Goal: Task Accomplishment & Management: Manage account settings

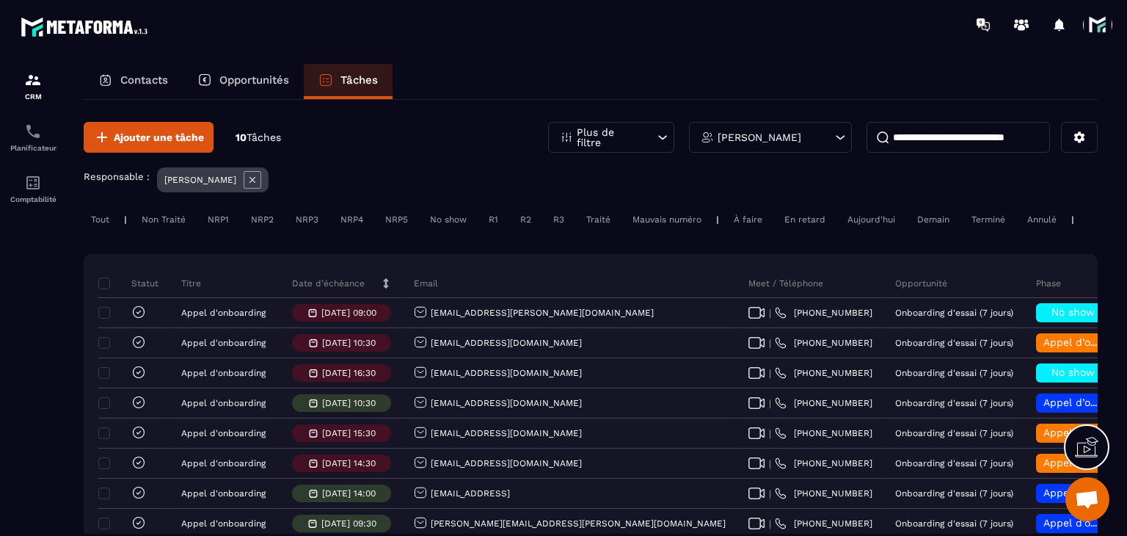
click at [337, 289] on p "Date d’échéance" at bounding box center [328, 283] width 73 height 12
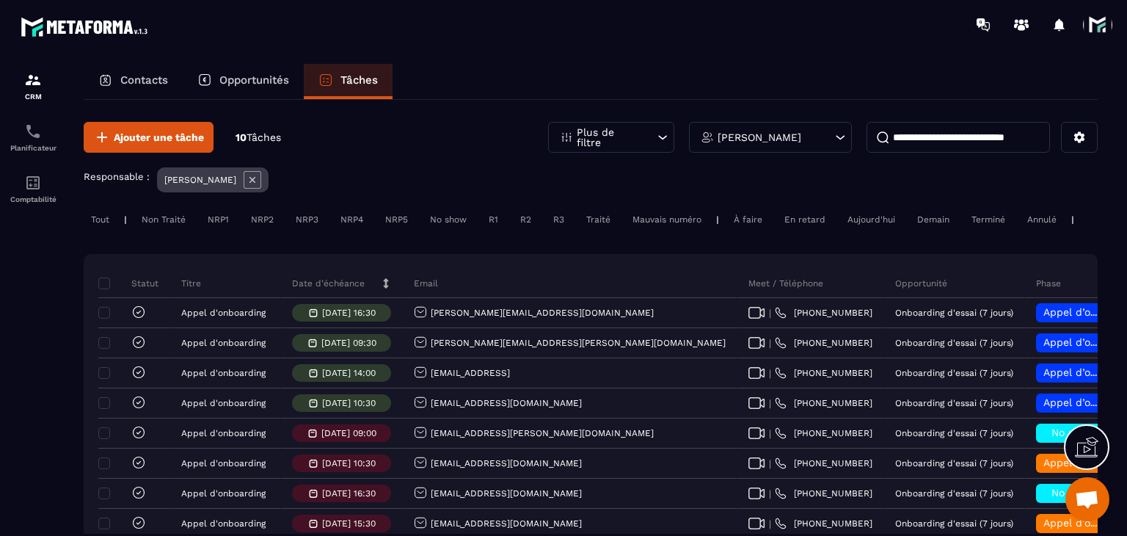
click at [337, 289] on p "Date d’échéance" at bounding box center [328, 283] width 73 height 12
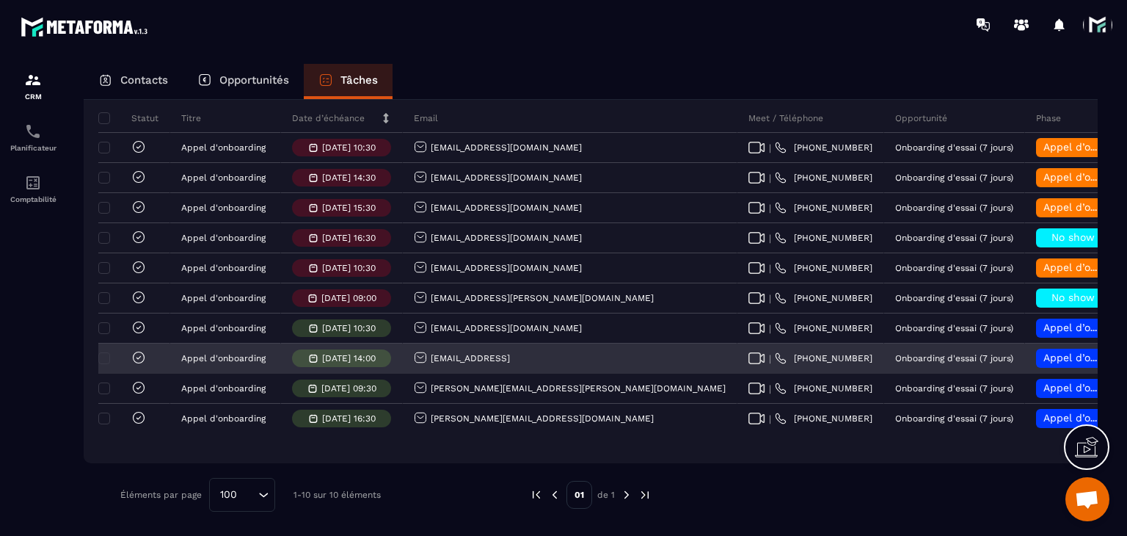
scroll to position [102, 0]
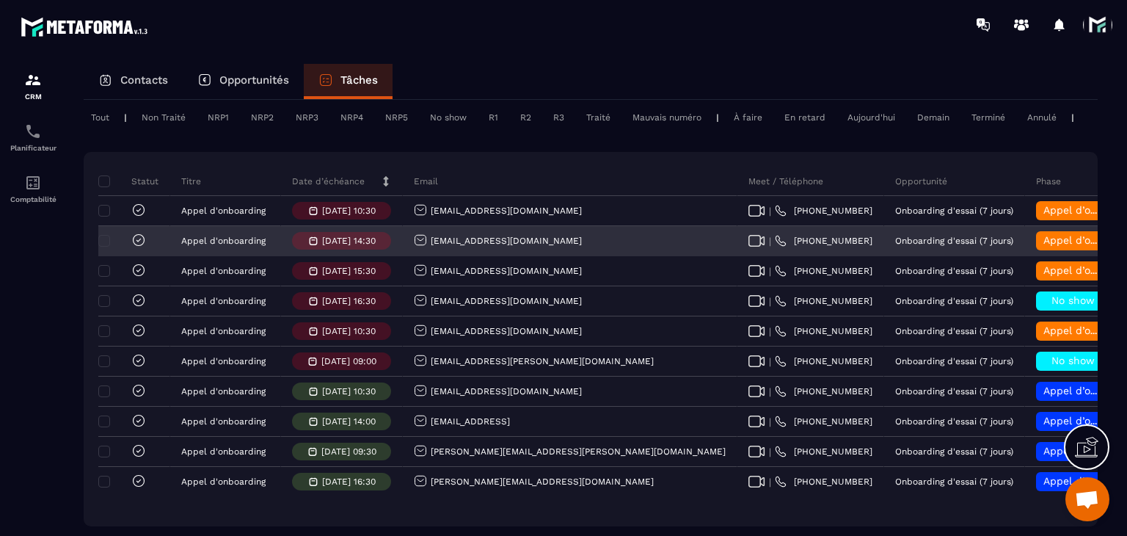
drag, startPoint x: 593, startPoint y: 252, endPoint x: 423, endPoint y: 247, distance: 169.6
click at [423, 247] on div "fenetreduciel.astroracle@gmail.com" at bounding box center [570, 241] width 335 height 29
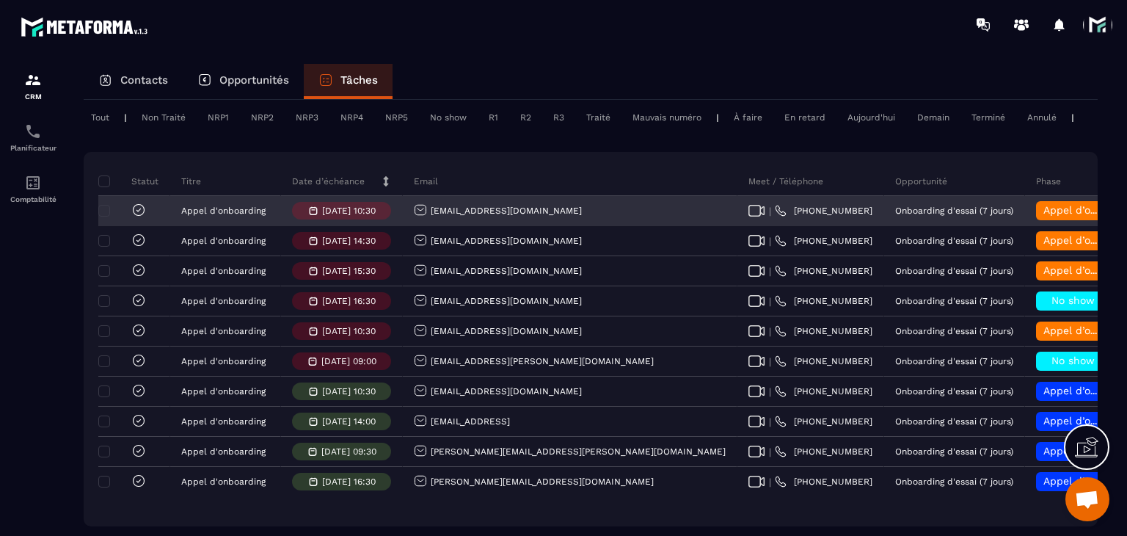
copy p "fenetreduciel.astroracle@gmail.com"
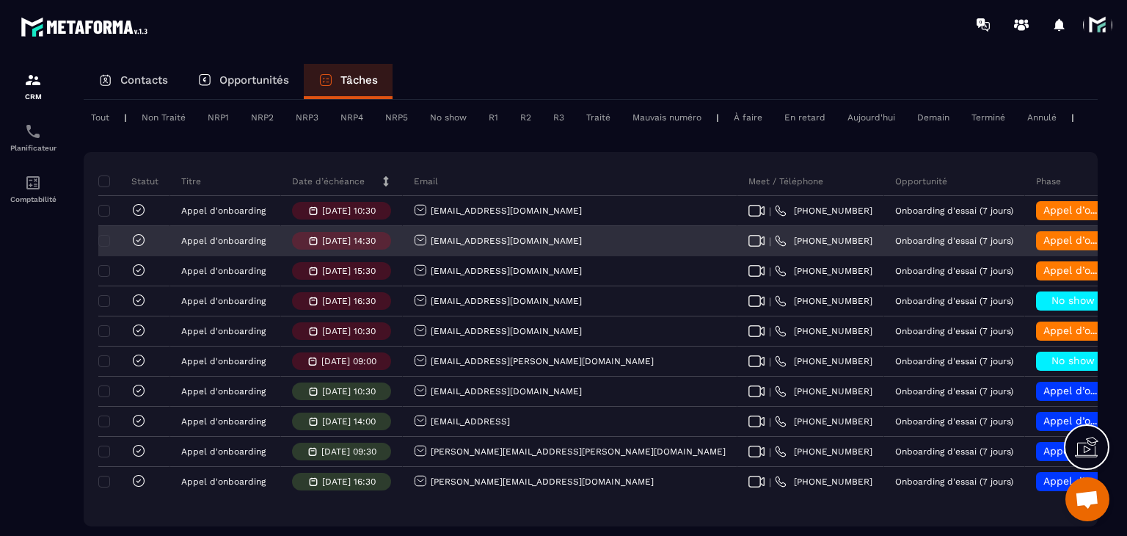
click at [1044, 246] on span "Appel d’onboarding terminée" at bounding box center [1117, 240] width 147 height 12
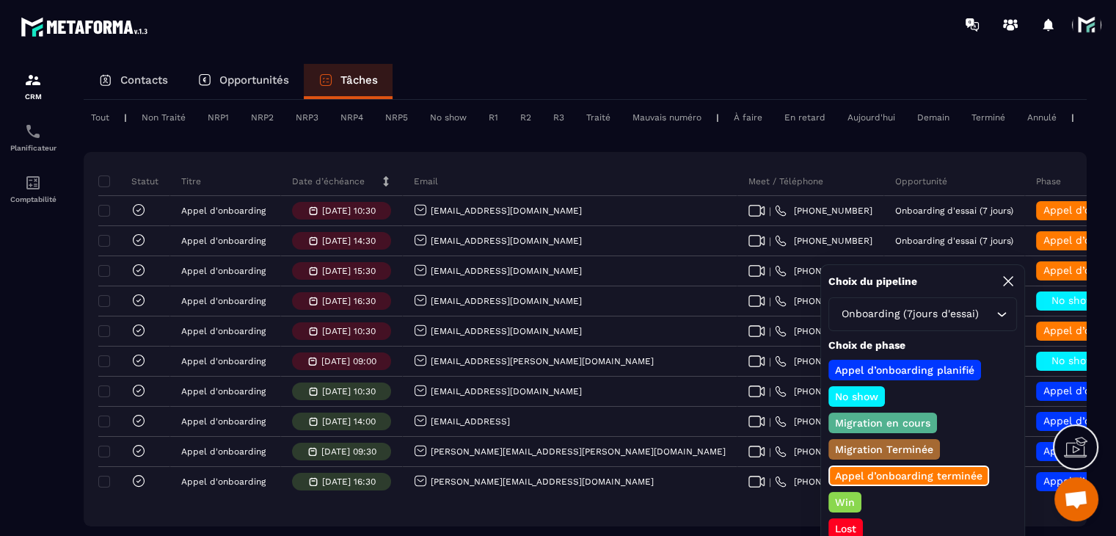
click at [854, 496] on p "Win" at bounding box center [845, 502] width 24 height 15
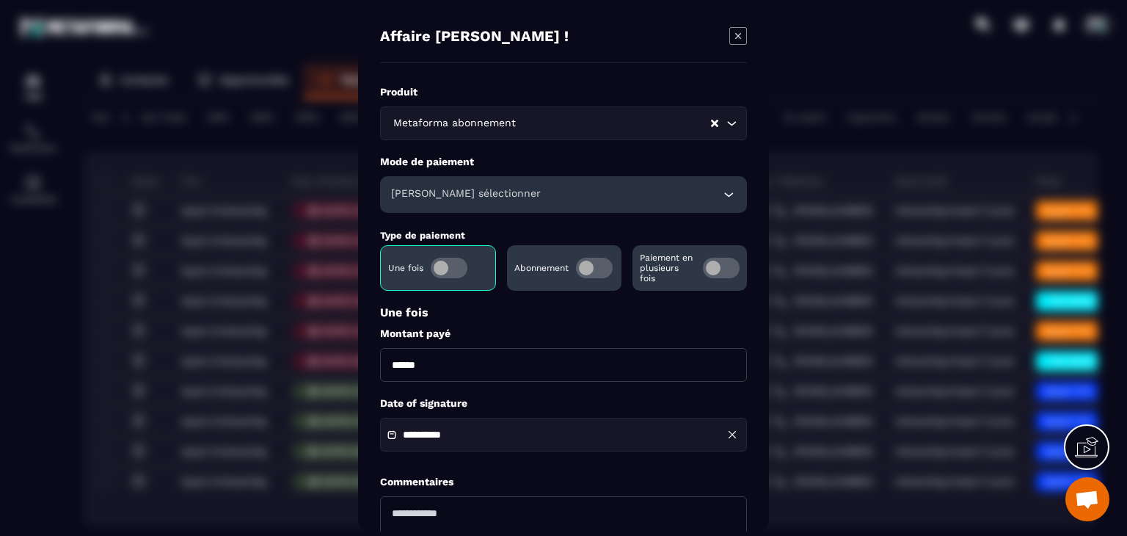
click at [604, 271] on span "Modal window" at bounding box center [594, 268] width 37 height 21
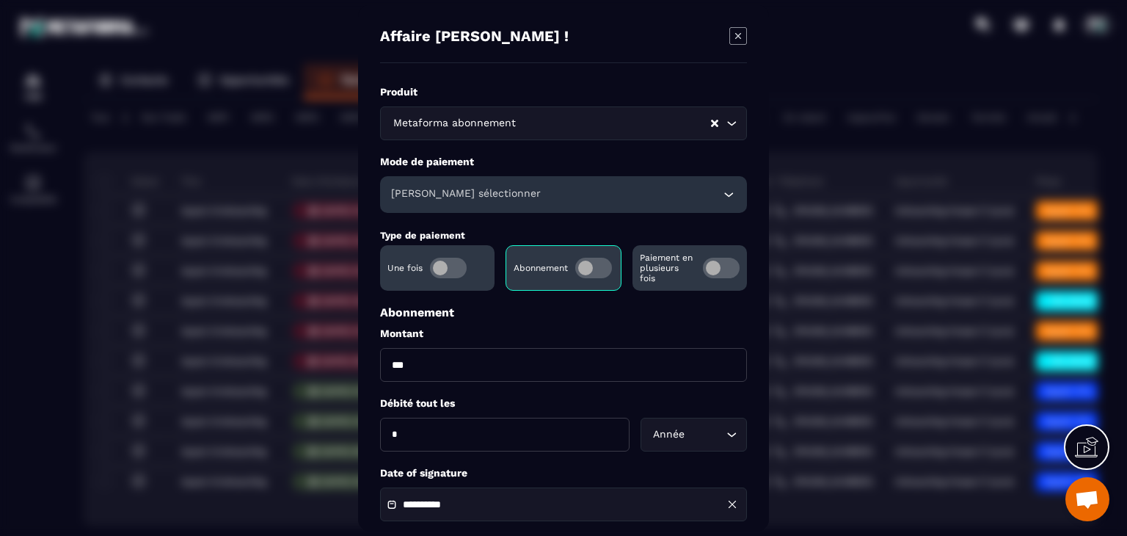
click at [490, 361] on input "***" at bounding box center [563, 365] width 367 height 34
type input "**"
click at [691, 424] on div "Année Loading..." at bounding box center [694, 435] width 106 height 34
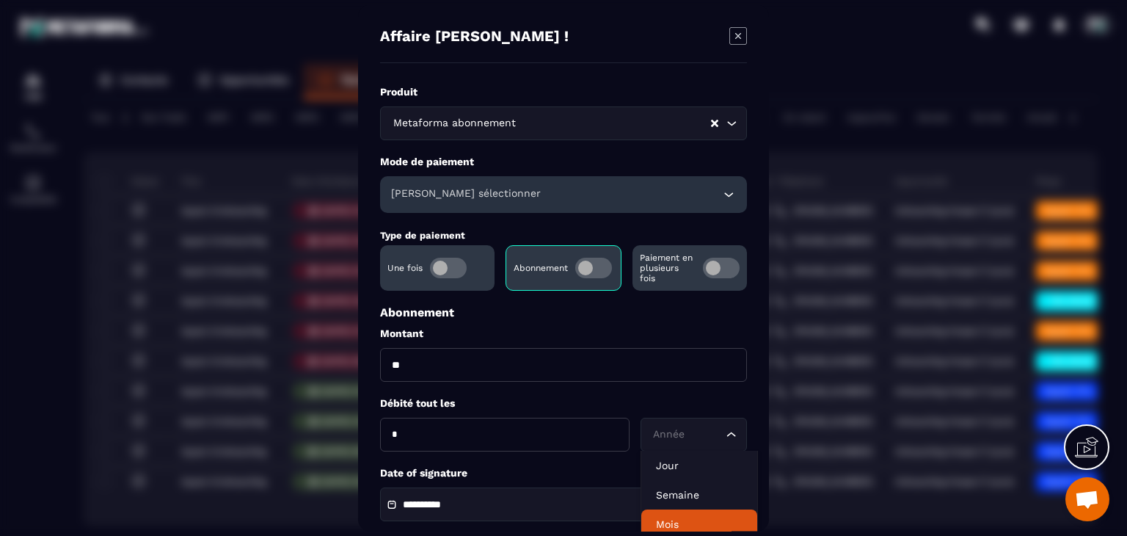
click at [693, 517] on p "Mois" at bounding box center [699, 524] width 87 height 15
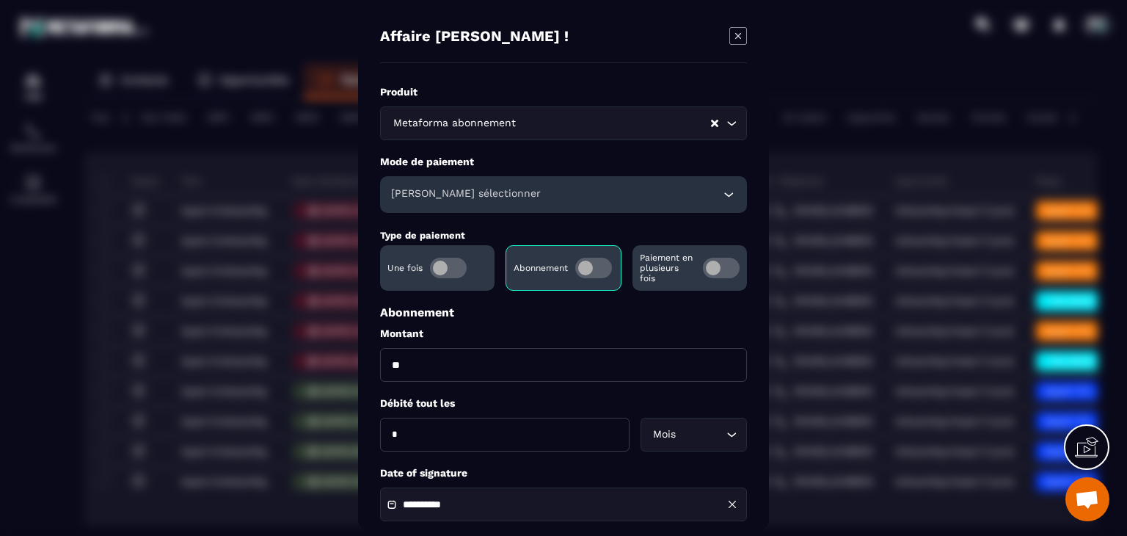
click at [537, 187] on div "Veuillez sélectionner" at bounding box center [563, 194] width 367 height 37
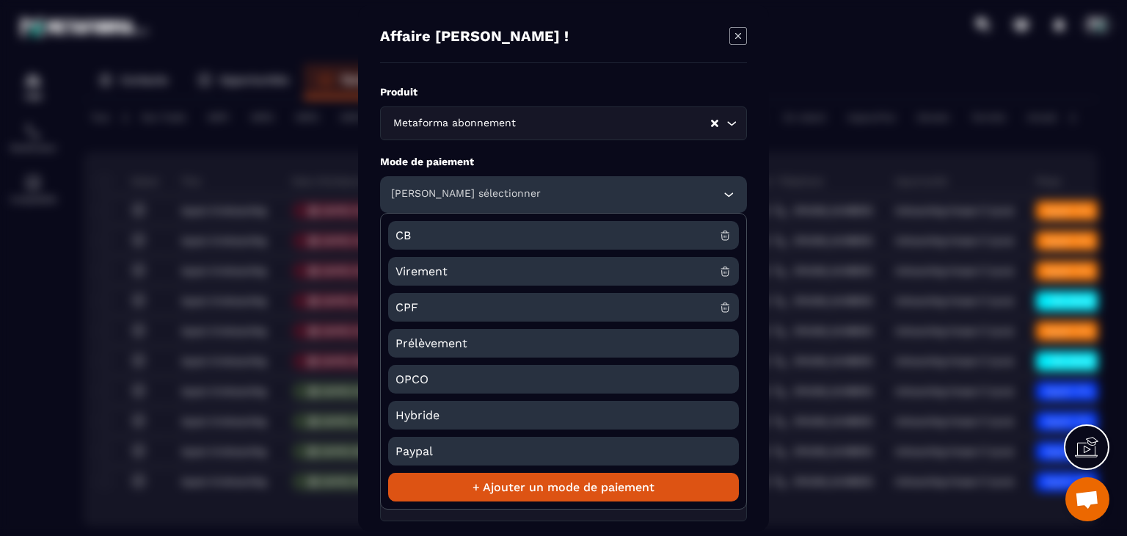
click at [412, 244] on span "CB" at bounding box center [558, 235] width 324 height 29
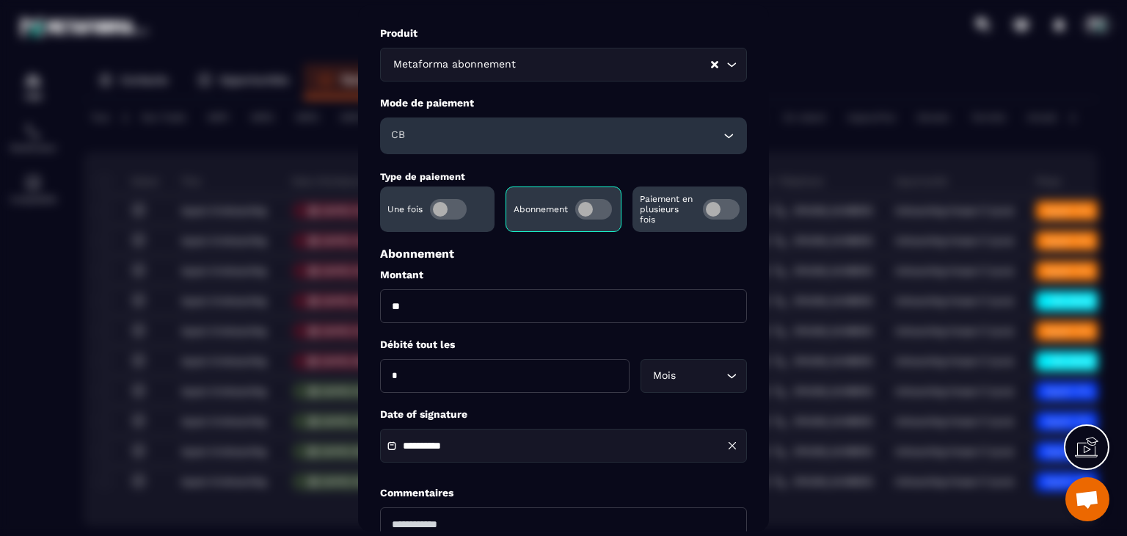
scroll to position [147, 0]
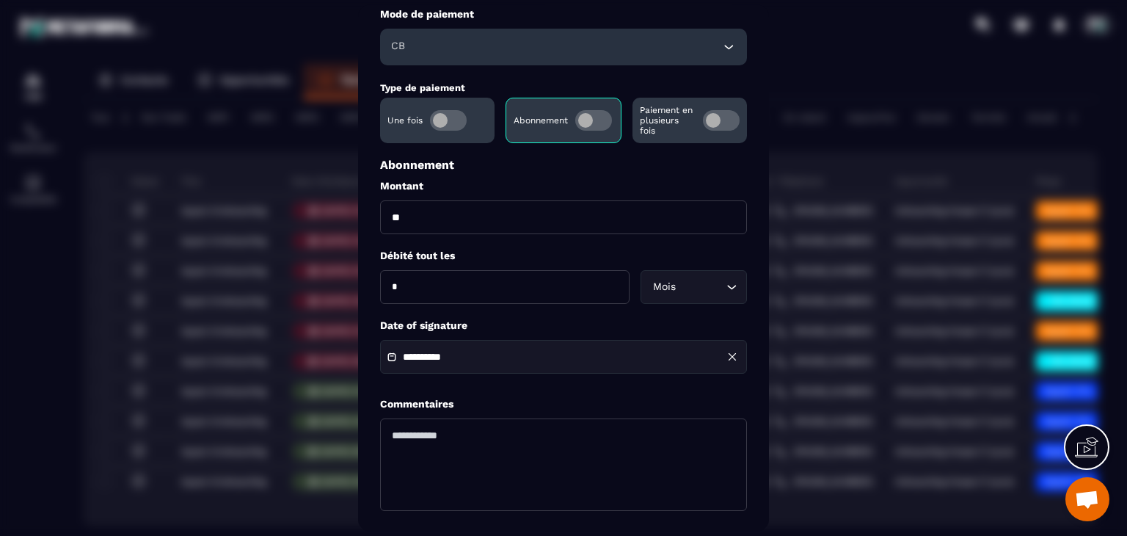
click at [489, 351] on div "**********" at bounding box center [563, 358] width 367 height 34
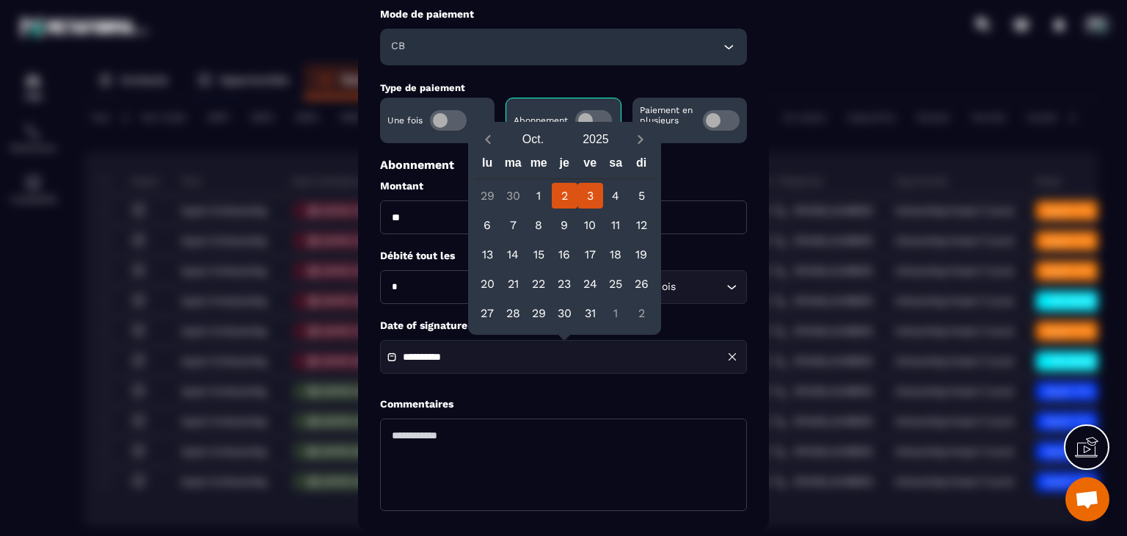
click at [561, 192] on div "2" at bounding box center [565, 196] width 26 height 26
type input "**********"
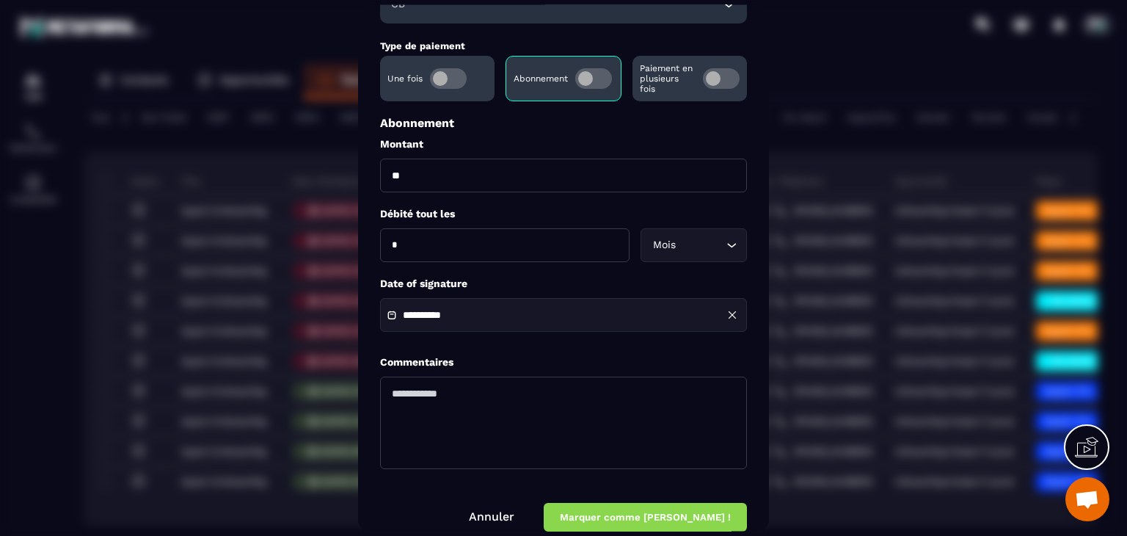
scroll to position [211, 0]
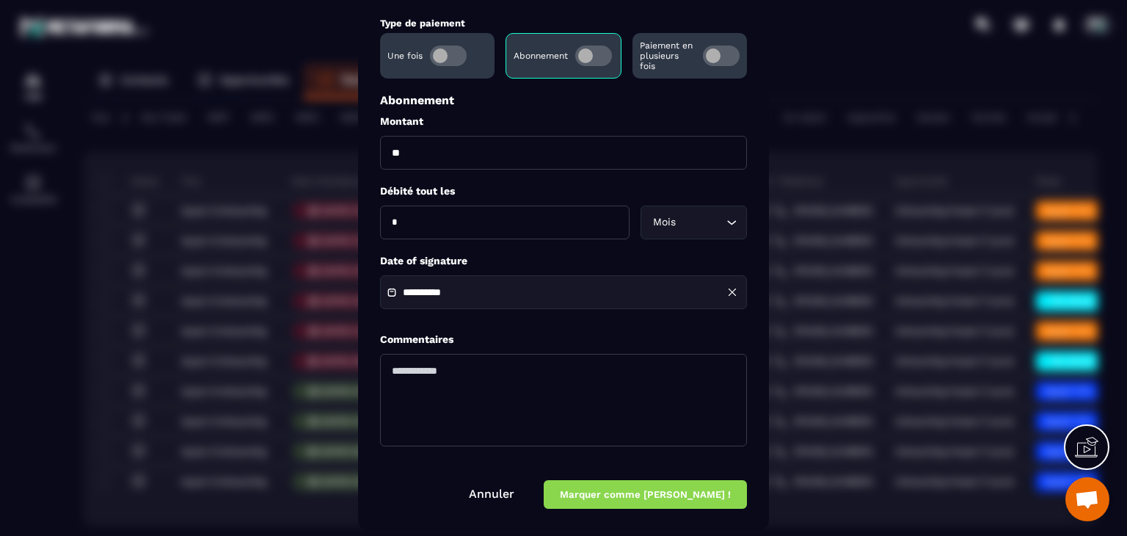
click at [665, 476] on form "**********" at bounding box center [563, 192] width 367 height 636
click at [688, 490] on button "Marquer comme gagné !" at bounding box center [645, 495] width 203 height 29
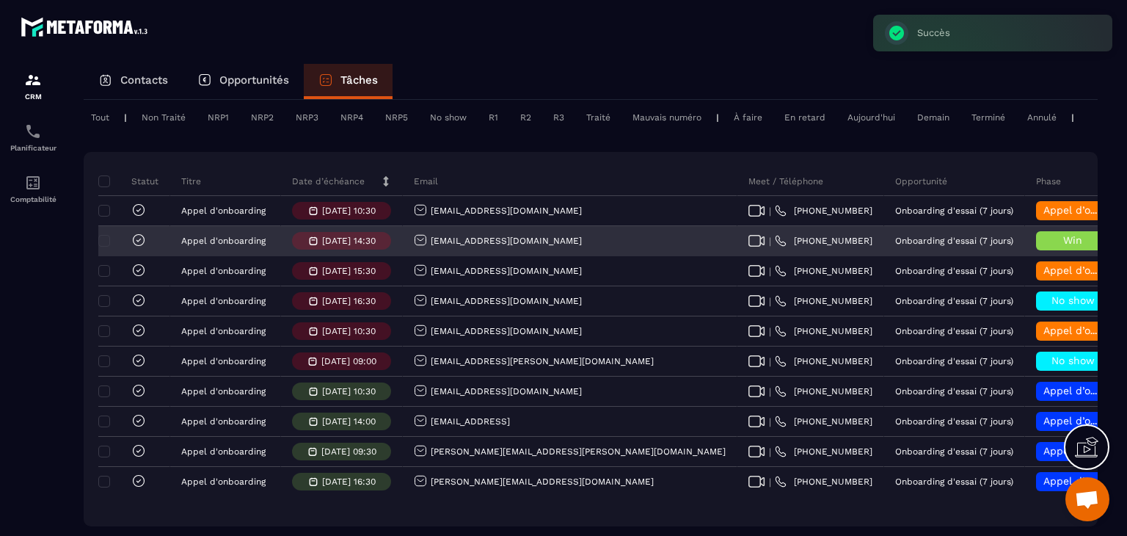
click at [132, 247] on icon at bounding box center [138, 240] width 15 height 15
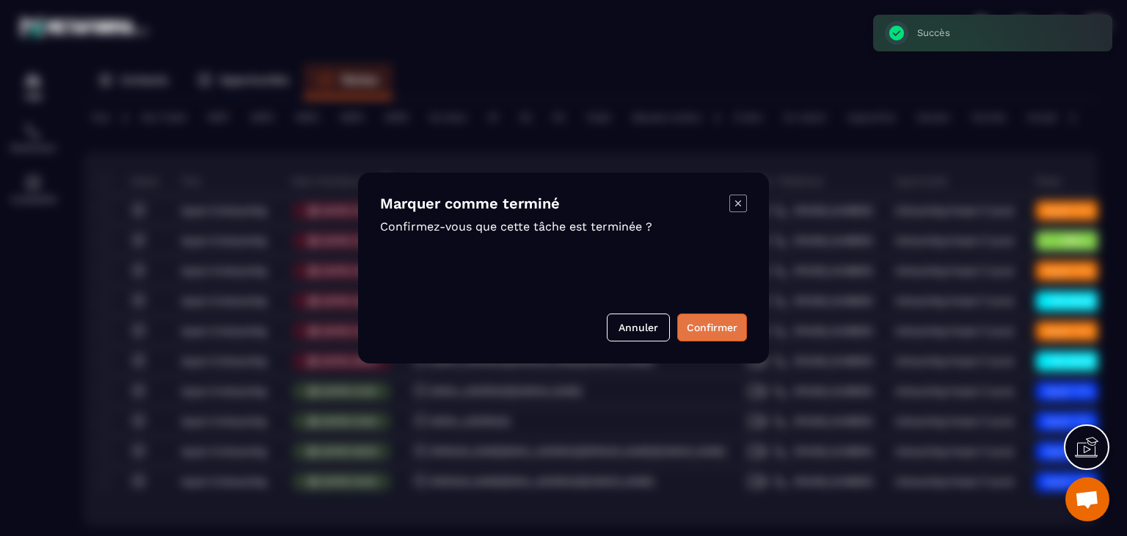
click at [737, 317] on button "Confirmer" at bounding box center [712, 327] width 70 height 28
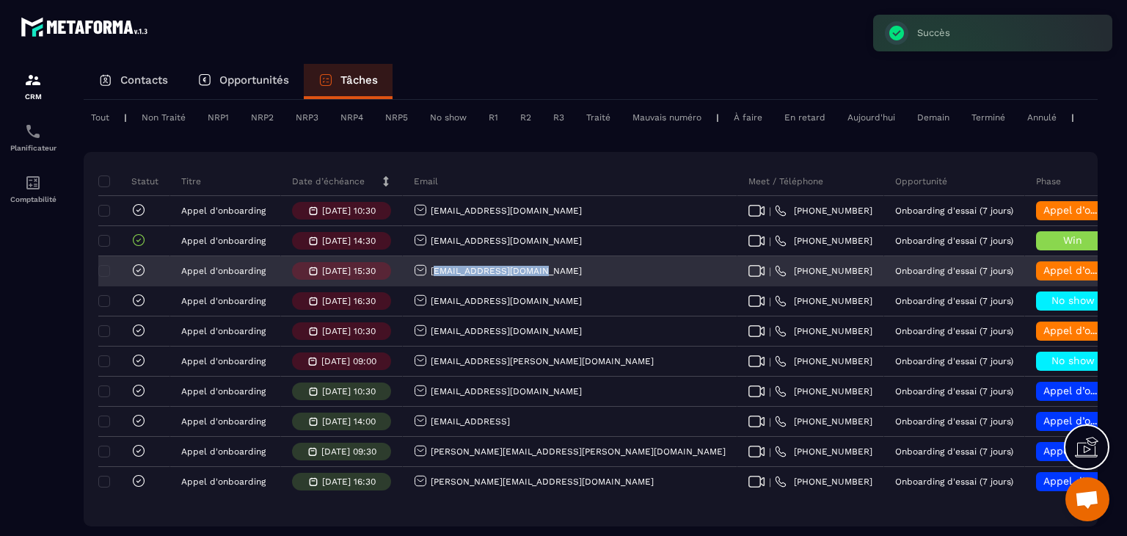
drag, startPoint x: 564, startPoint y: 286, endPoint x: 433, endPoint y: 285, distance: 131.4
click at [433, 285] on div "gmichelester@gmail.com" at bounding box center [570, 271] width 335 height 29
click at [553, 286] on div "gmichelester@gmail.com" at bounding box center [570, 271] width 335 height 29
drag, startPoint x: 555, startPoint y: 283, endPoint x: 427, endPoint y: 283, distance: 127.7
click at [427, 283] on div "gmichelester@gmail.com" at bounding box center [570, 271] width 335 height 29
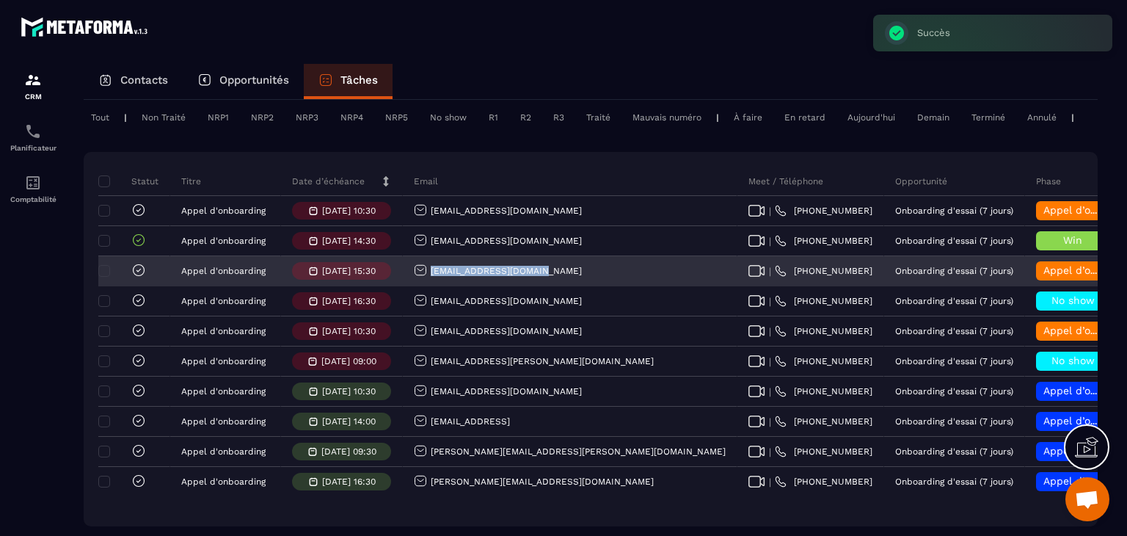
copy p "gmichelester@gmail.com"
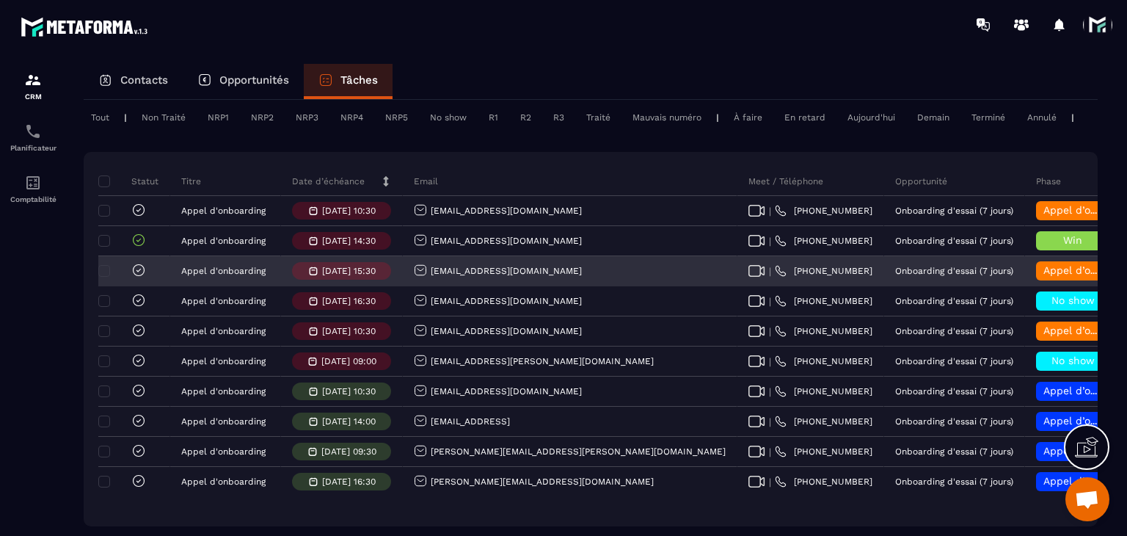
click at [1036, 275] on div "Appel d’onboarding terminée" at bounding box center [1072, 270] width 73 height 19
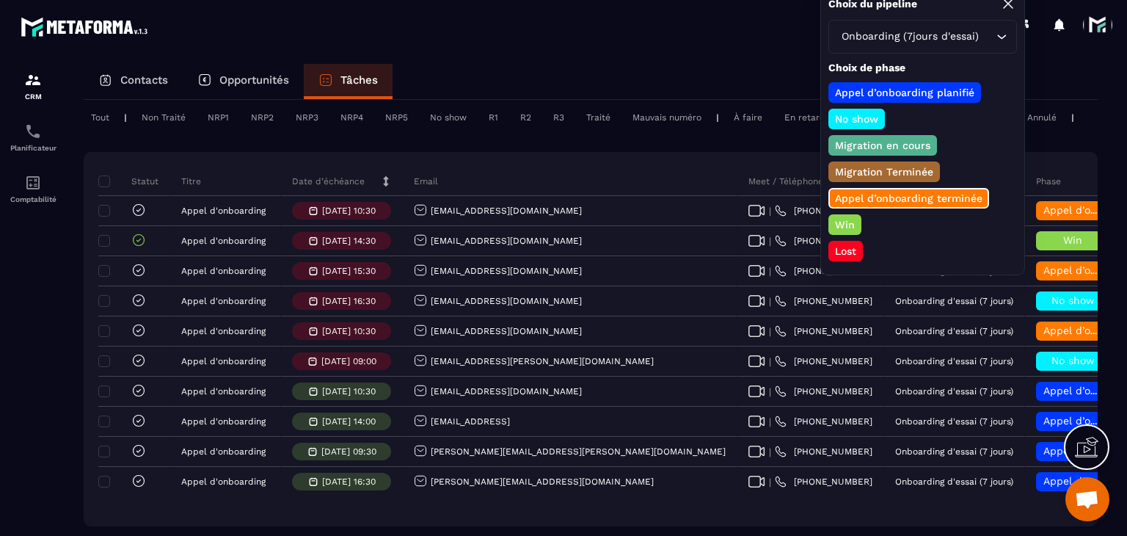
click at [851, 217] on p "Win" at bounding box center [845, 224] width 24 height 15
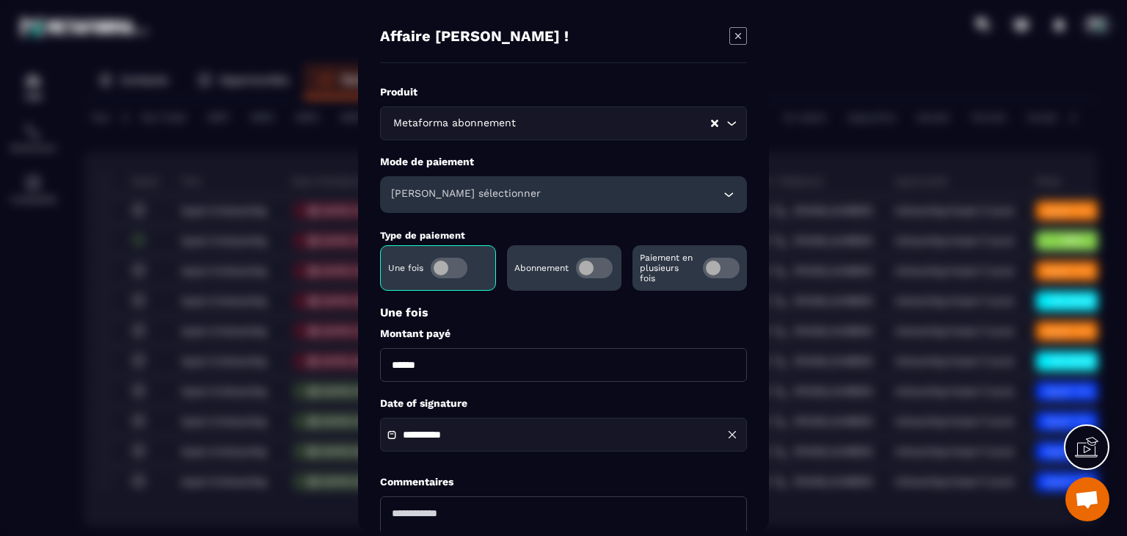
click at [612, 275] on label "Modal window" at bounding box center [594, 268] width 37 height 21
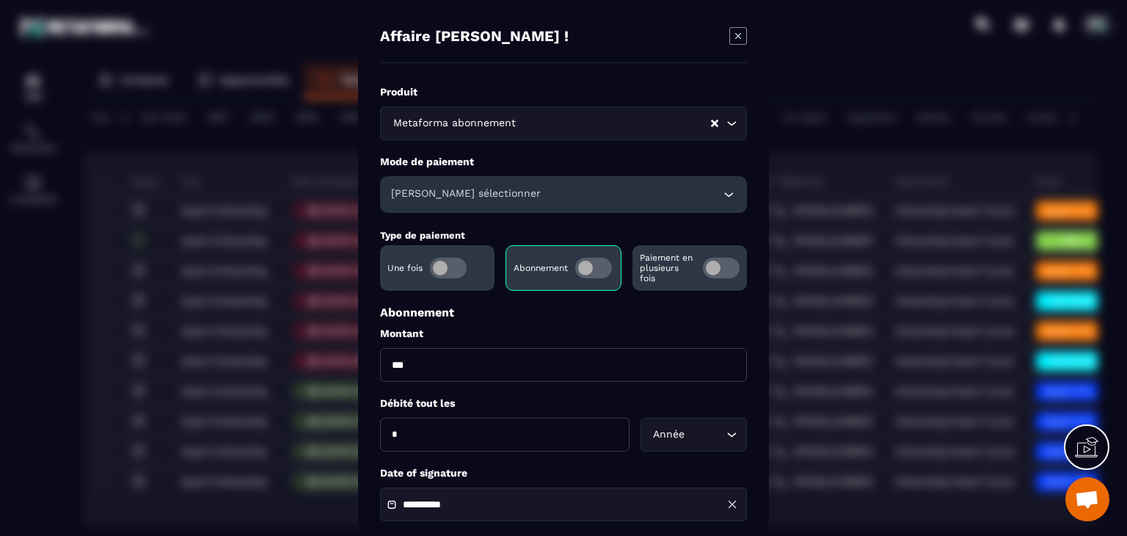
click at [492, 203] on div "Veuillez sélectionner" at bounding box center [563, 194] width 367 height 37
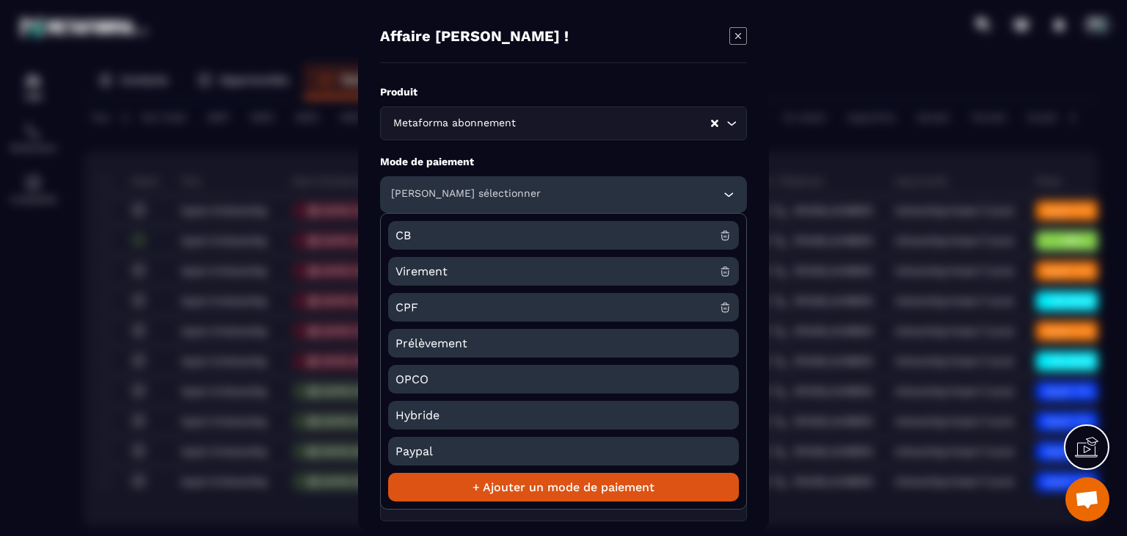
click at [435, 225] on span "CB" at bounding box center [558, 235] width 324 height 29
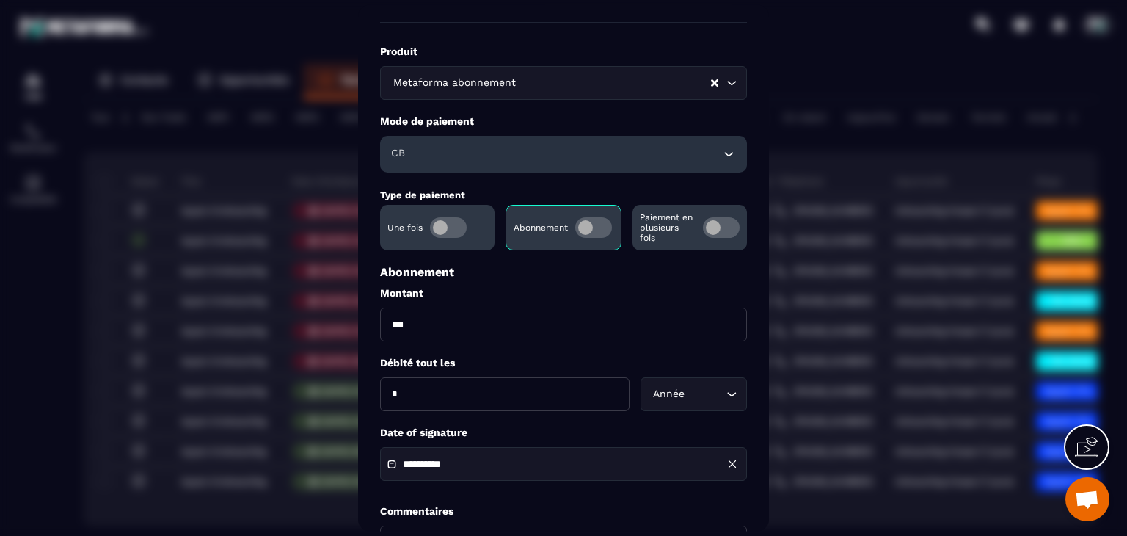
scroll to position [73, 0]
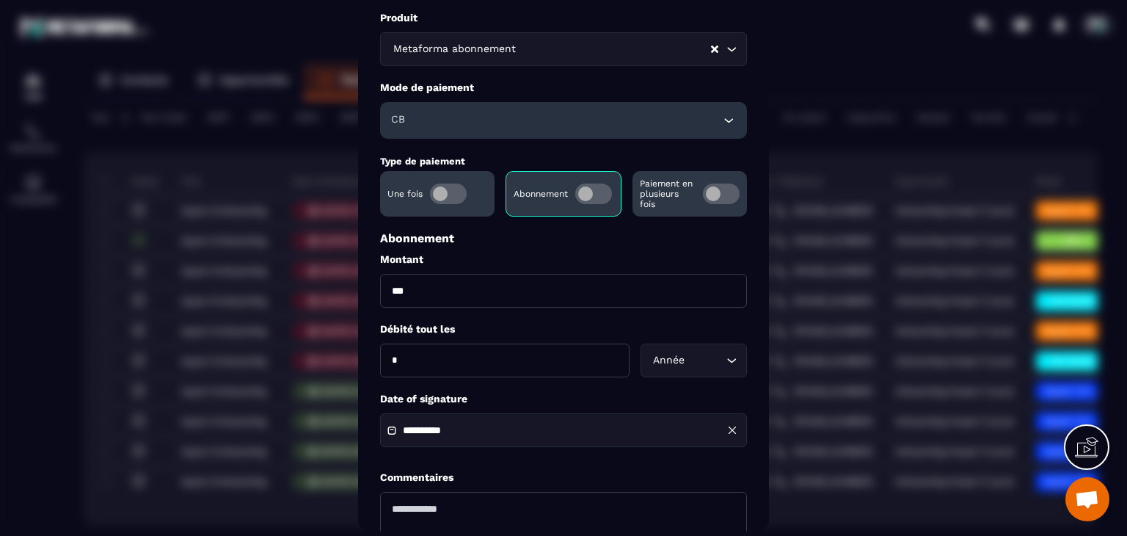
click at [452, 432] on input "**********" at bounding box center [454, 431] width 103 height 11
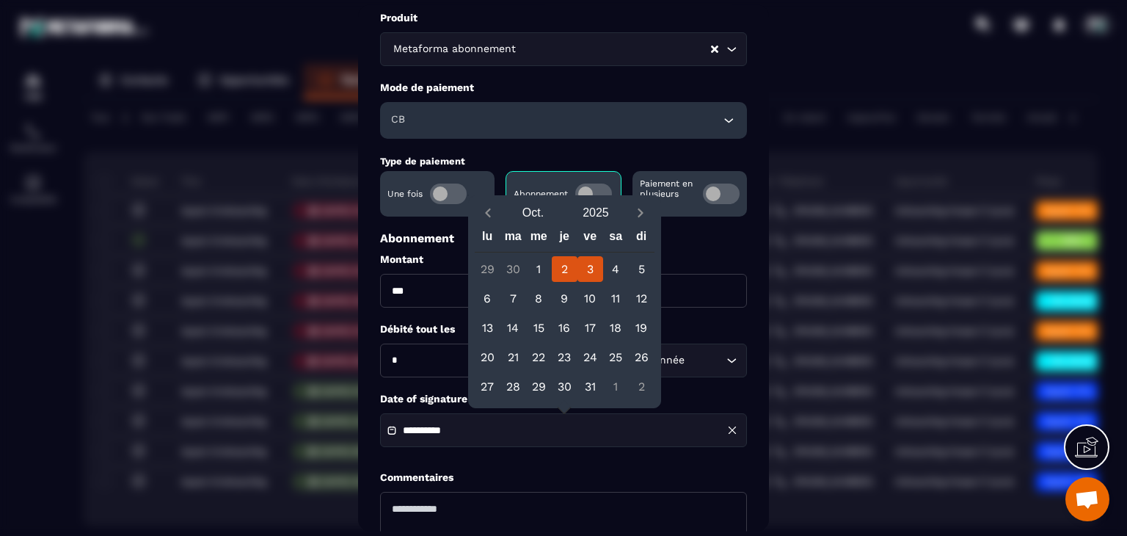
click at [566, 278] on div "2" at bounding box center [565, 269] width 26 height 26
type input "**********"
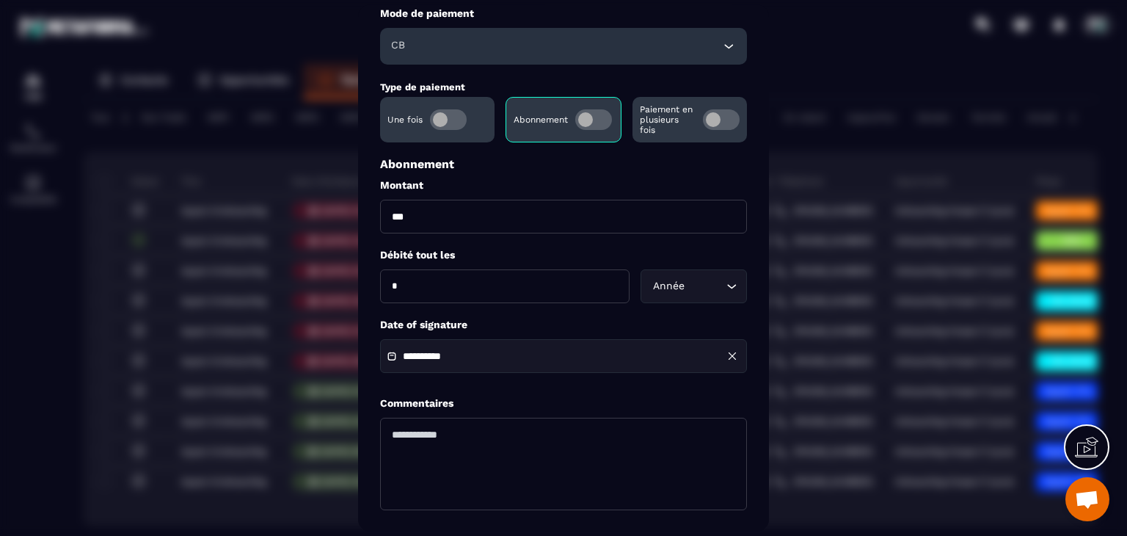
scroll to position [211, 0]
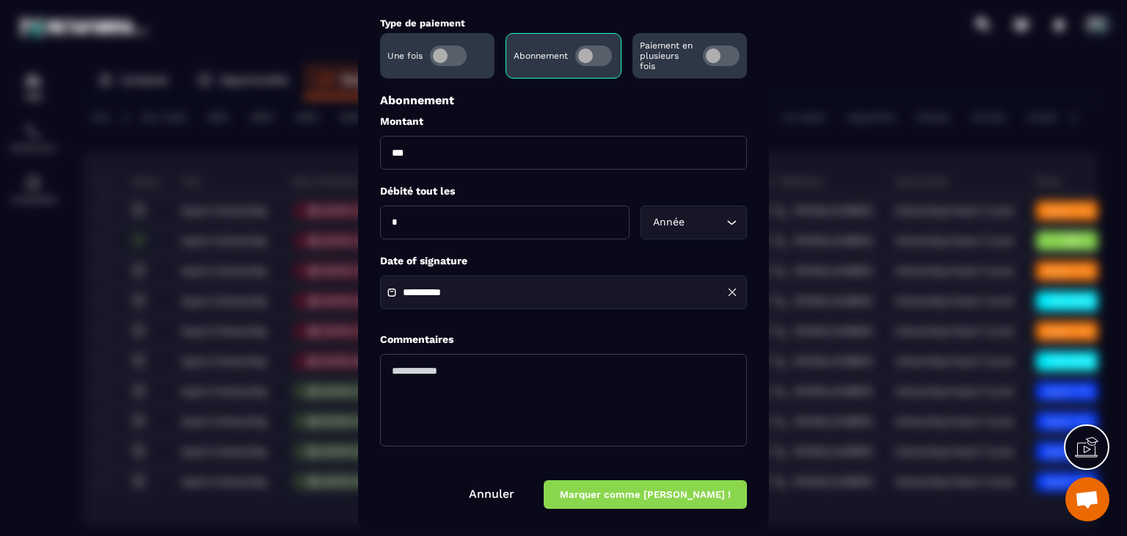
click at [672, 484] on button "Marquer comme gagné !" at bounding box center [645, 495] width 203 height 29
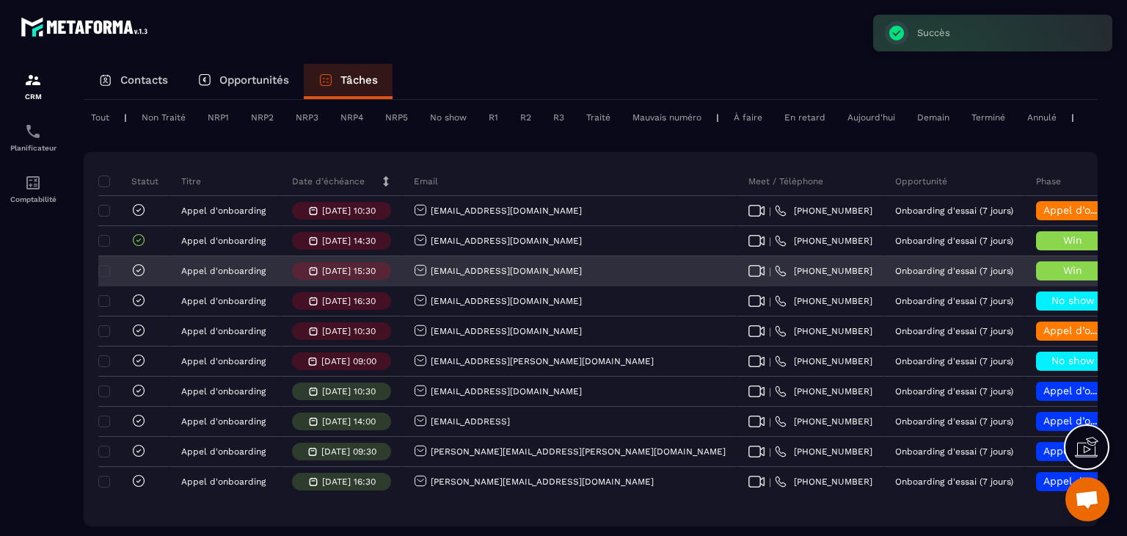
click at [140, 277] on icon at bounding box center [138, 270] width 15 height 15
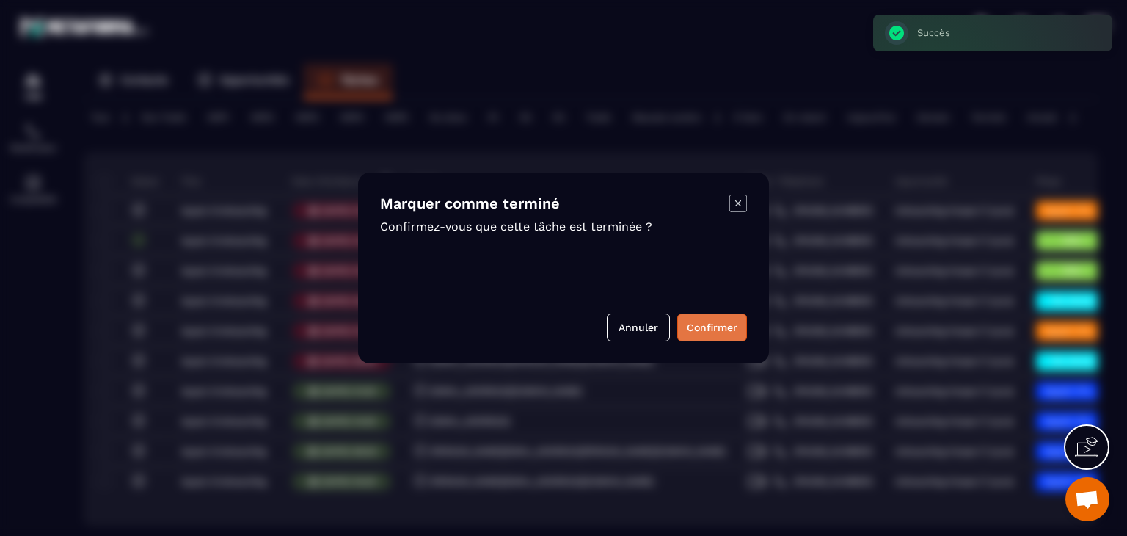
click at [701, 330] on button "Confirmer" at bounding box center [712, 327] width 70 height 28
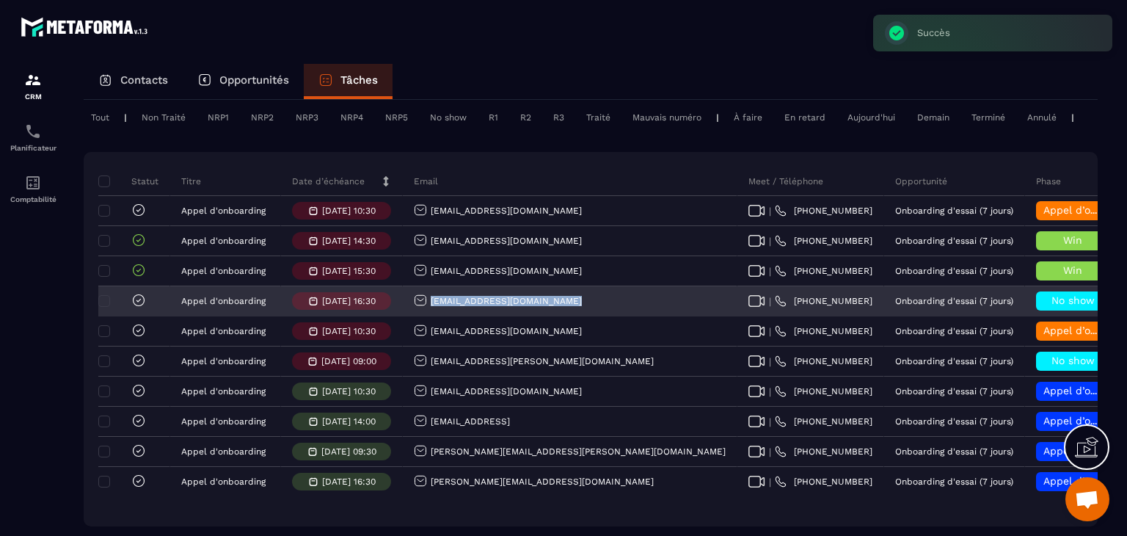
drag, startPoint x: 561, startPoint y: 311, endPoint x: 424, endPoint y: 324, distance: 137.1
click at [424, 316] on div "kaal.biayi@resilience-kb.com" at bounding box center [570, 301] width 335 height 29
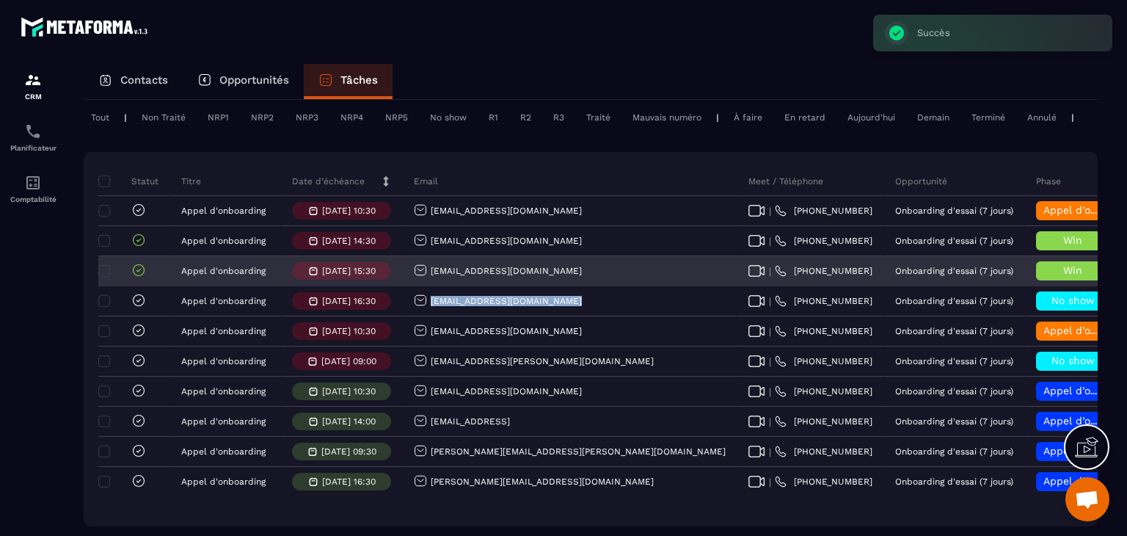
copy p "kaal.biayi@resilience-kb.com"
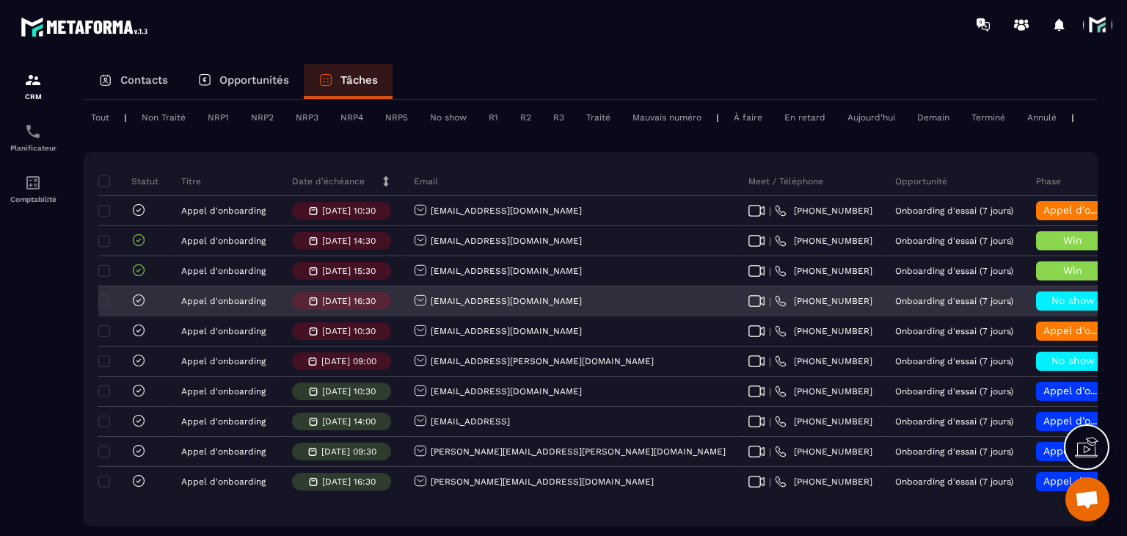
click at [1052, 306] on span "No show" at bounding box center [1073, 300] width 43 height 12
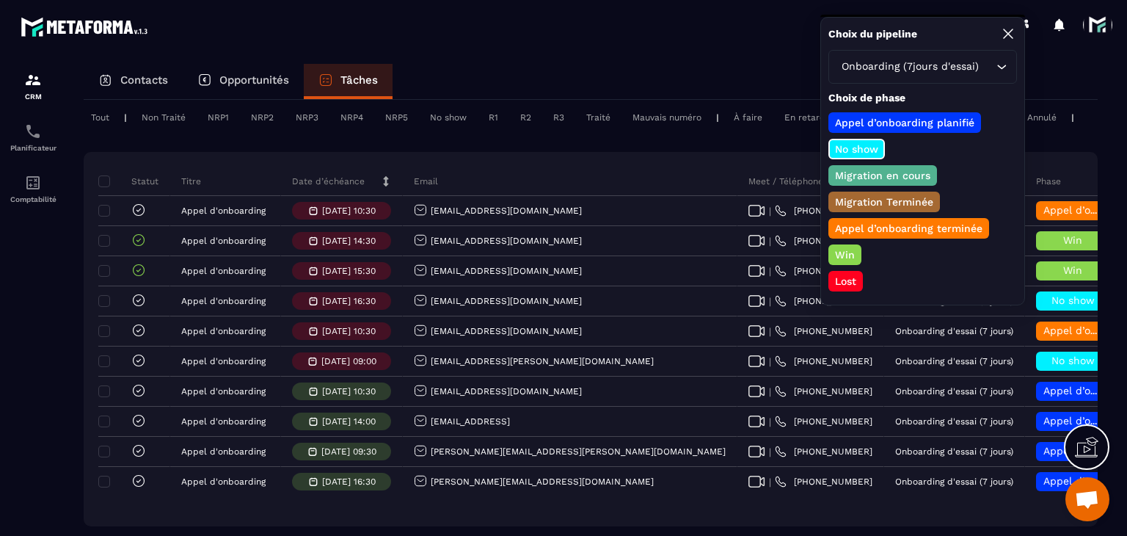
click at [843, 247] on p "Win" at bounding box center [845, 254] width 24 height 15
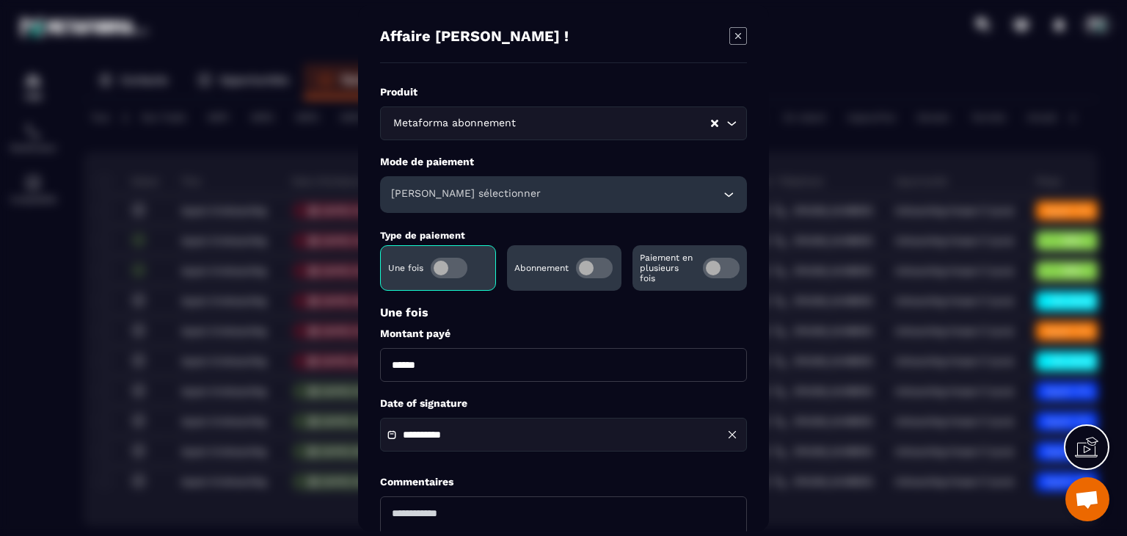
click at [383, 371] on input "******" at bounding box center [563, 365] width 367 height 34
type input "*******"
click at [526, 202] on div "Veuillez sélectionner" at bounding box center [563, 194] width 367 height 37
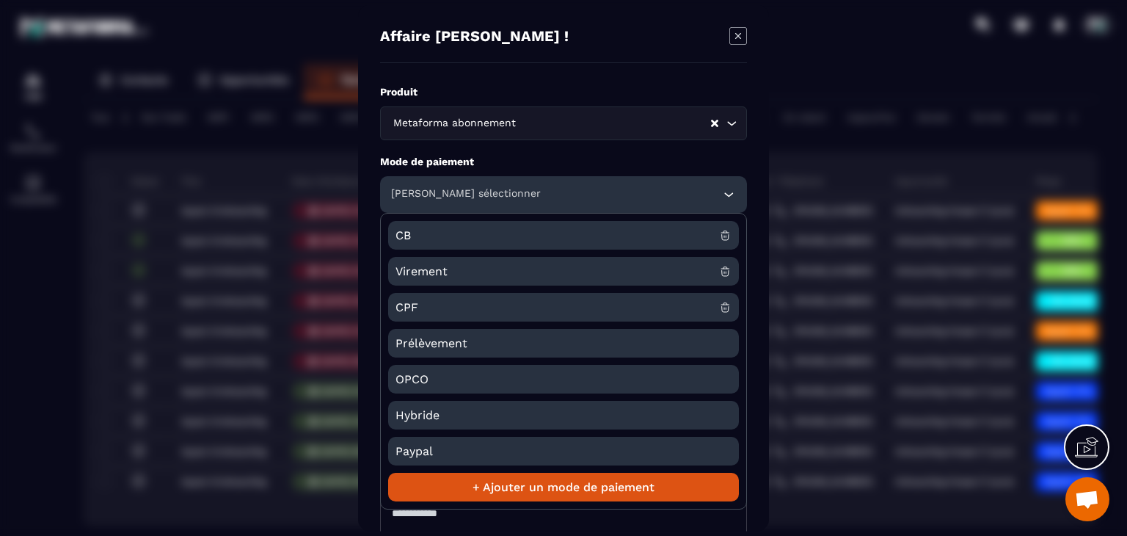
click at [443, 239] on span "CB" at bounding box center [558, 235] width 324 height 29
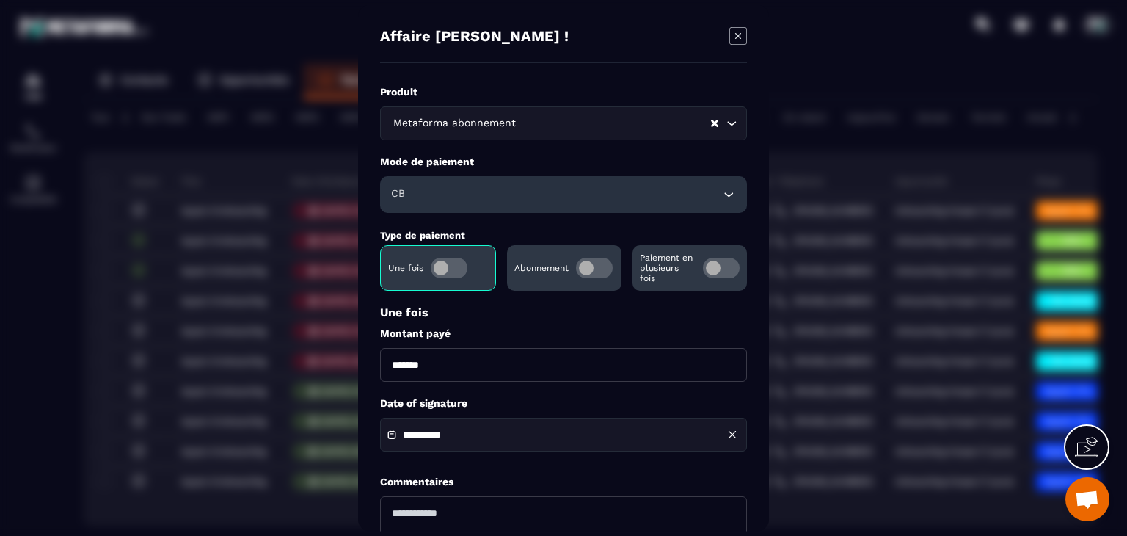
click at [444, 426] on div "**********" at bounding box center [563, 435] width 367 height 34
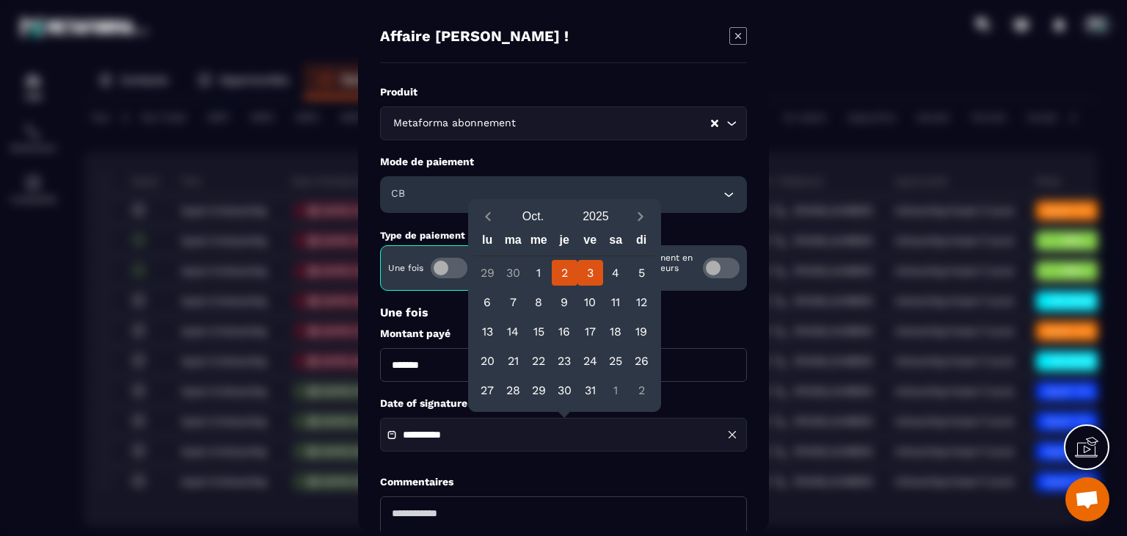
click at [558, 274] on div "2" at bounding box center [565, 273] width 26 height 26
type input "**********"
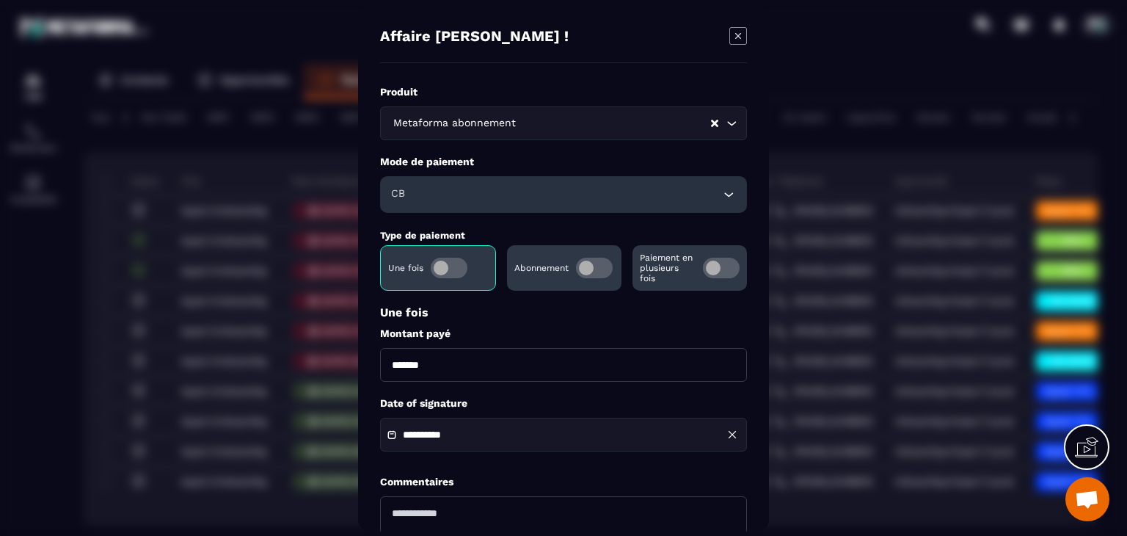
scroll to position [142, 0]
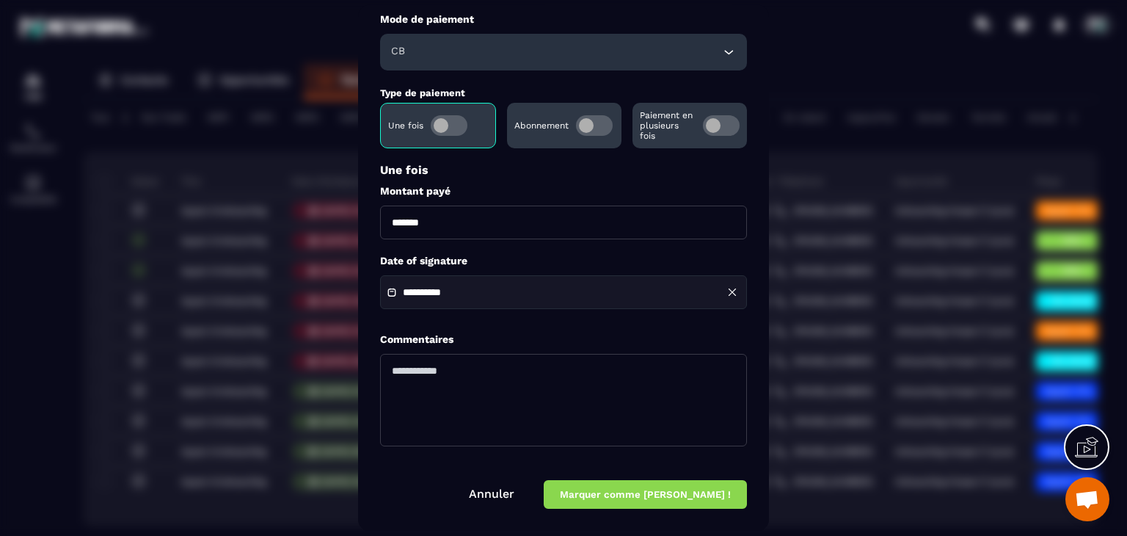
click at [674, 494] on button "Marquer comme gagné !" at bounding box center [645, 495] width 203 height 29
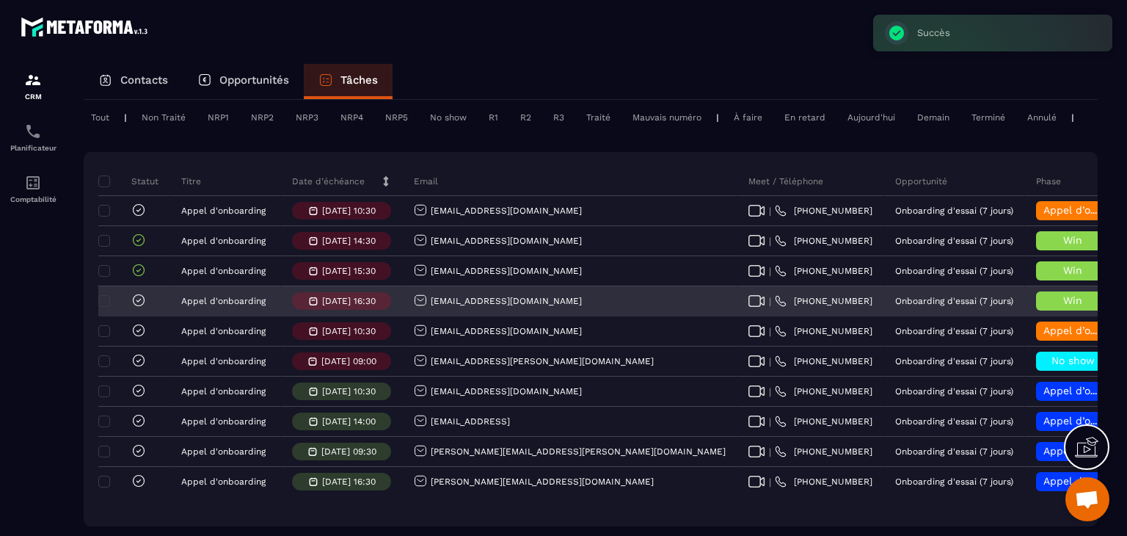
click at [141, 308] on icon at bounding box center [138, 300] width 15 height 15
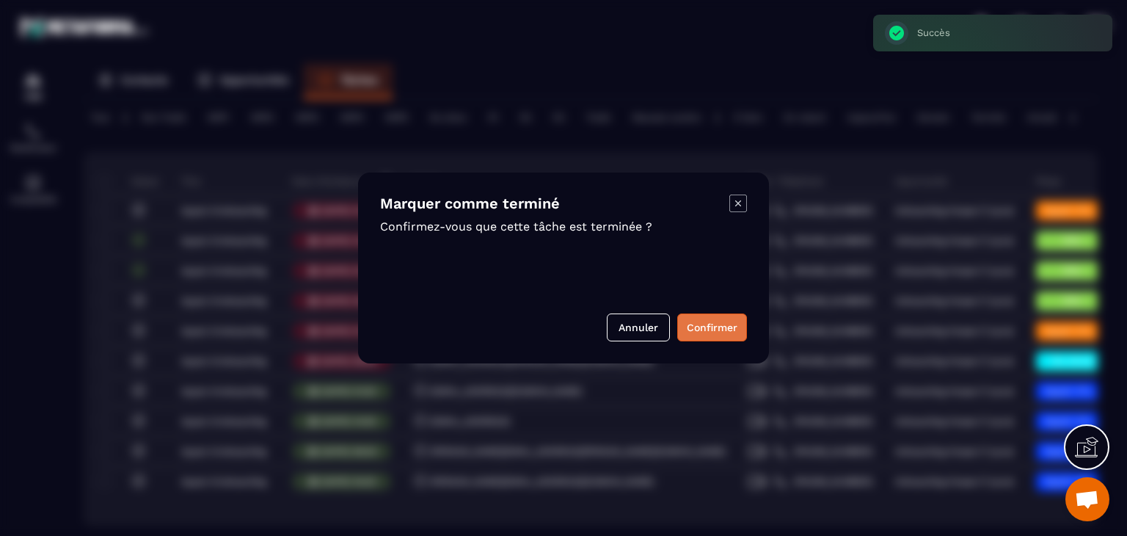
click at [720, 319] on button "Confirmer" at bounding box center [712, 327] width 70 height 28
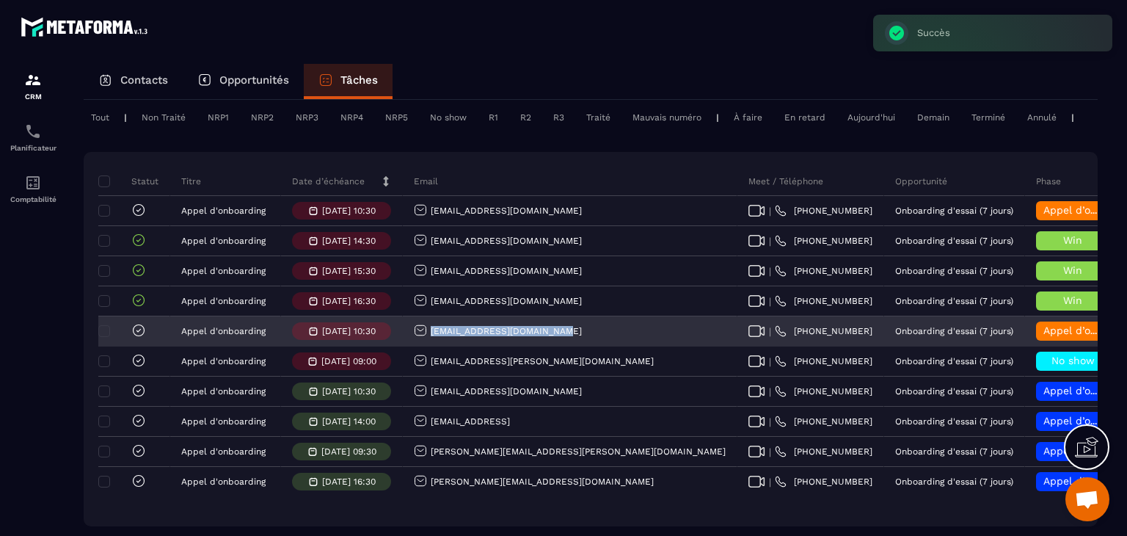
drag, startPoint x: 558, startPoint y: 346, endPoint x: 422, endPoint y: 352, distance: 135.9
click at [422, 346] on div "gestion.gvwriter@gmail.com" at bounding box center [570, 331] width 335 height 29
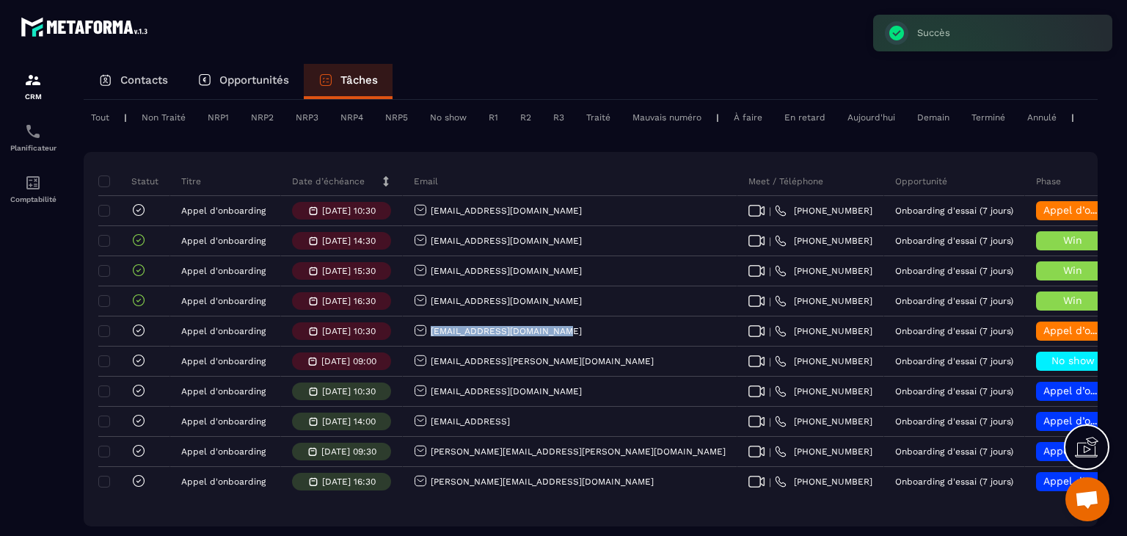
copy p "gestion.gvwriter@gmail.com"
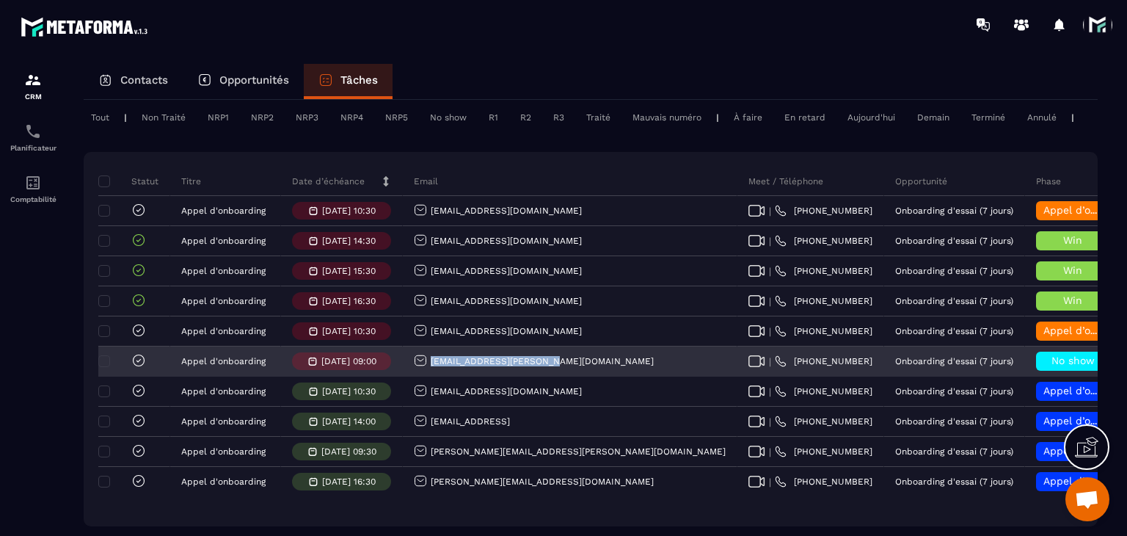
drag, startPoint x: 546, startPoint y: 373, endPoint x: 423, endPoint y: 366, distance: 122.8
click at [423, 366] on div "caribfit.mayou@gmail.com" at bounding box center [570, 361] width 335 height 29
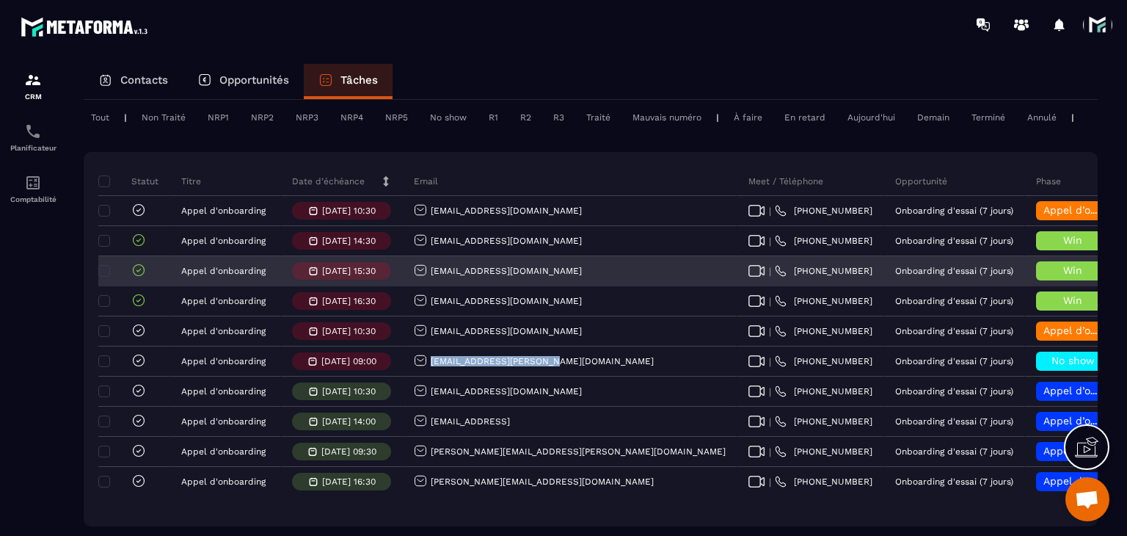
copy p "caribfit.mayou@gmail.com"
